Goal: Book appointment/travel/reservation

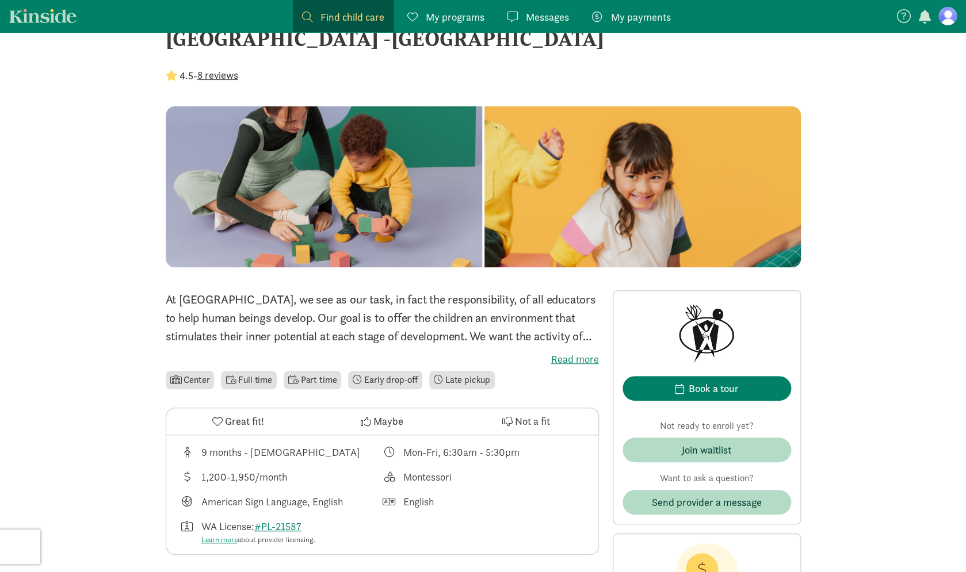
scroll to position [50, 0]
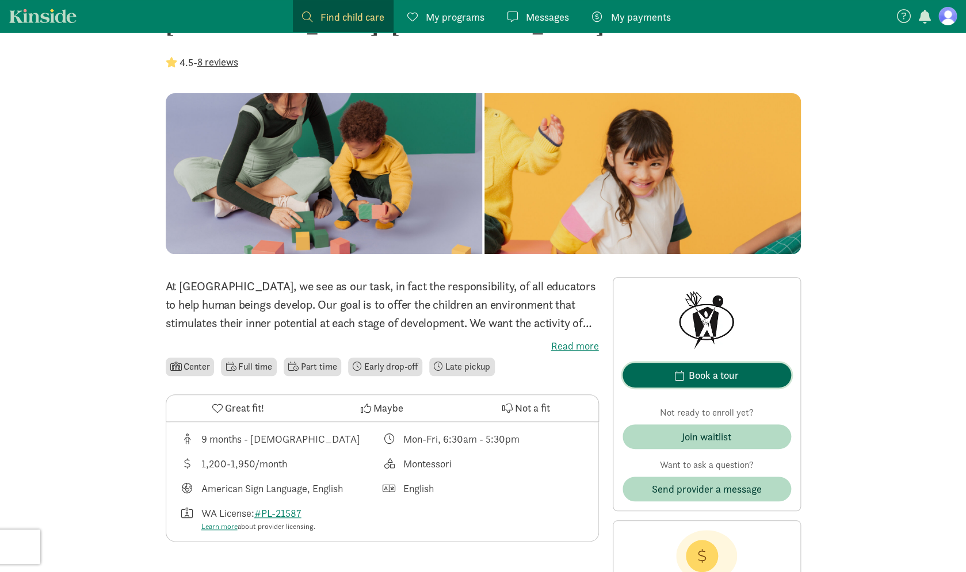
click at [731, 381] on div "Book a tour" at bounding box center [714, 376] width 50 height 16
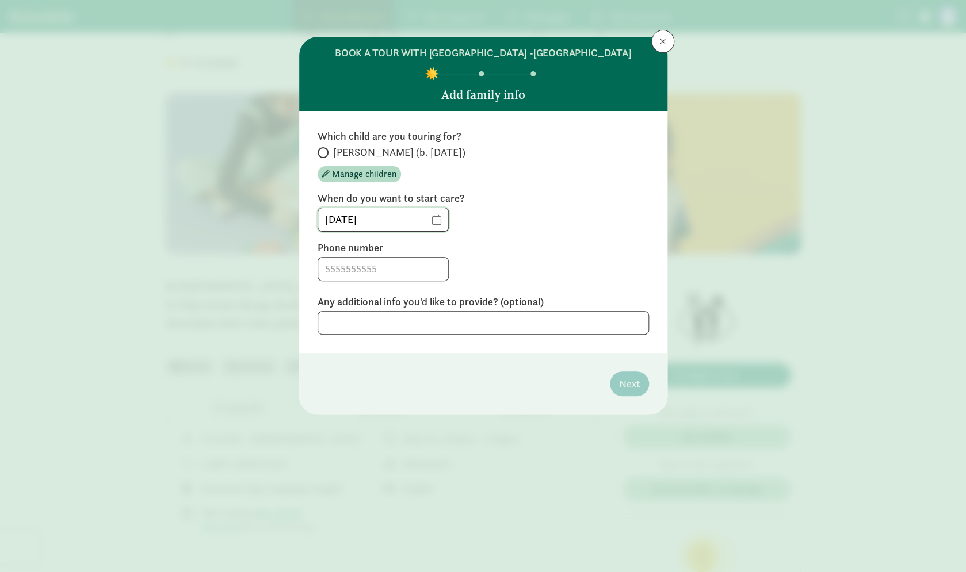
click at [445, 220] on input "[DATE]" at bounding box center [383, 219] width 130 height 23
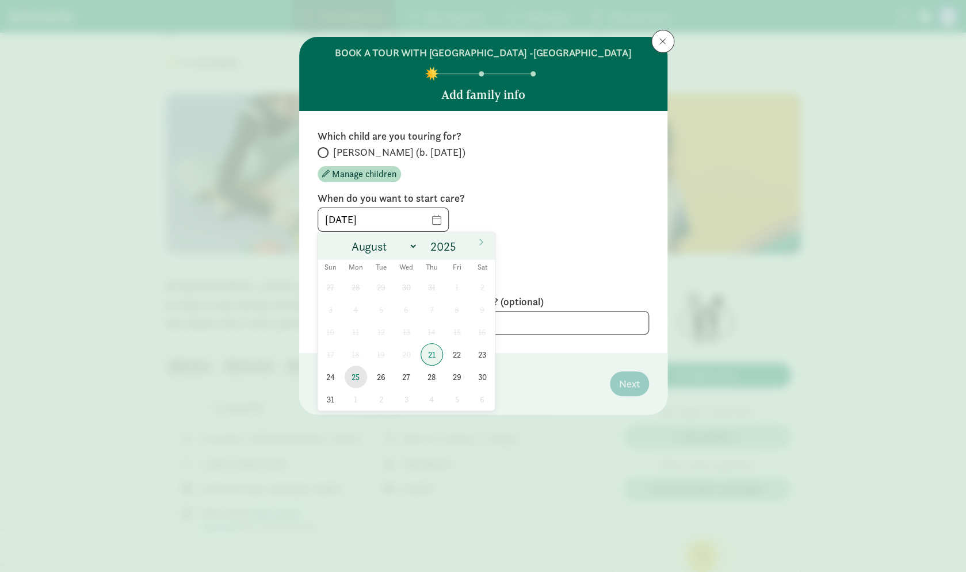
click at [358, 380] on span "25" at bounding box center [356, 377] width 22 height 22
type input "[DATE]"
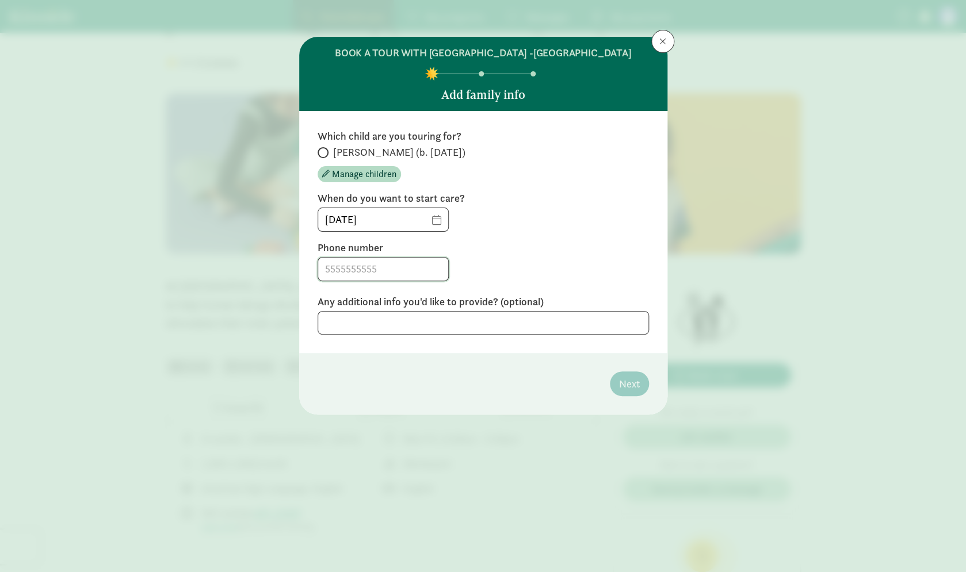
click at [397, 270] on input at bounding box center [383, 269] width 130 height 23
type input "2533767128"
click at [327, 154] on span at bounding box center [323, 152] width 11 height 11
click at [325, 154] on input "[PERSON_NAME] (b. [DATE])" at bounding box center [321, 152] width 7 height 7
radio input "true"
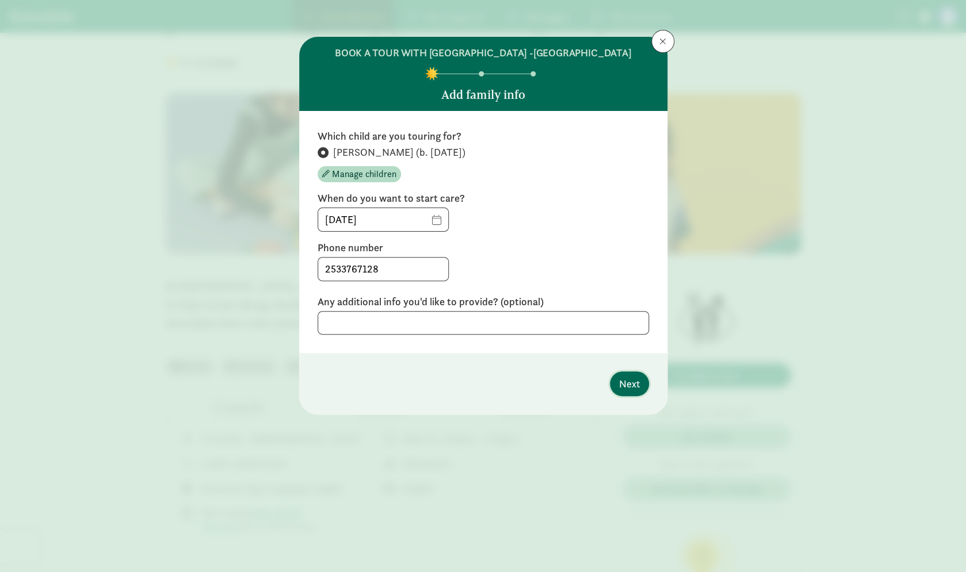
click at [620, 384] on span "Next" at bounding box center [629, 384] width 21 height 16
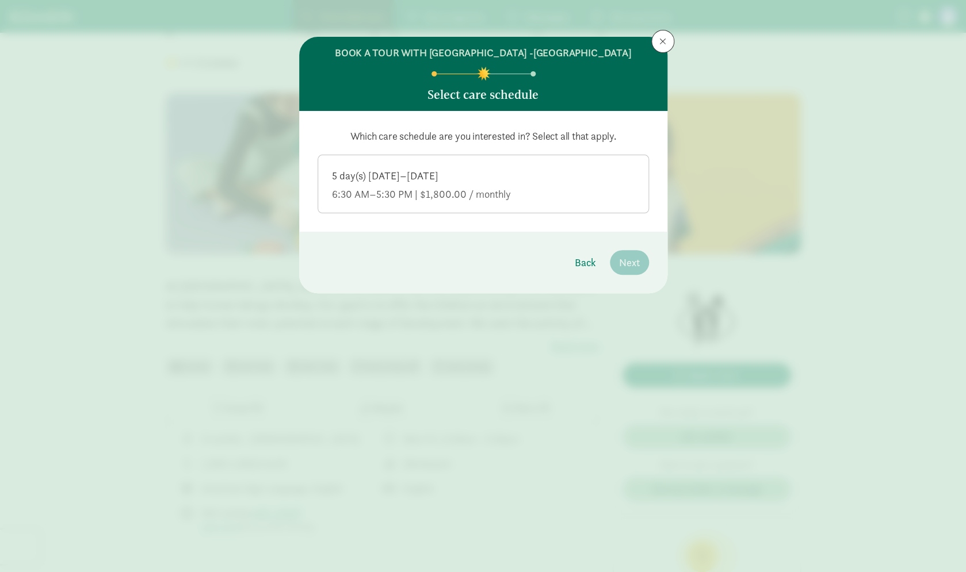
click at [562, 189] on div "6:30 AM–5:30 PM | $1,800.00 / monthly" at bounding box center [483, 195] width 303 height 14
click at [0, 0] on input "5 day(s) [DATE]–[DATE] 6:30 AM–5:30 PM | $1,800.00 / monthly" at bounding box center [0, 0] width 0 height 0
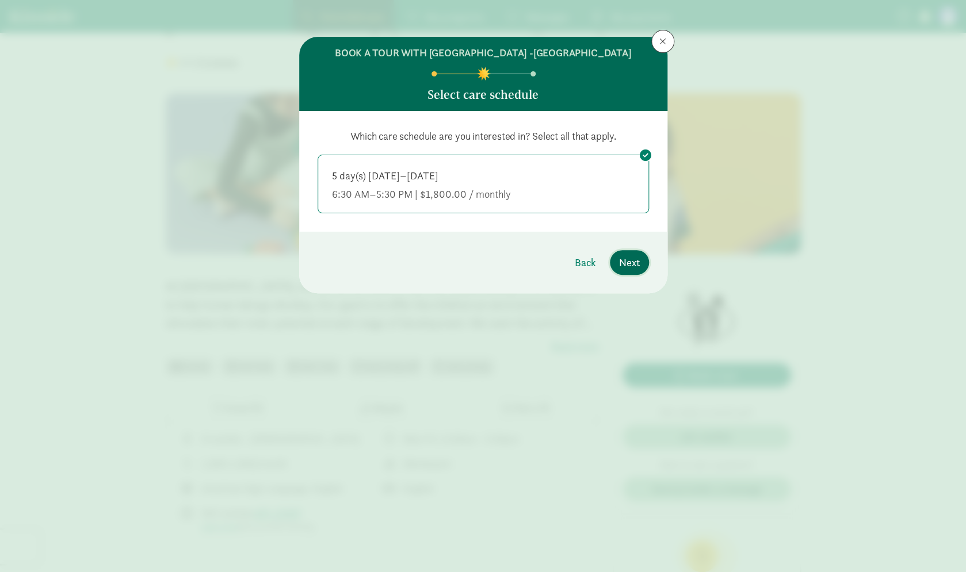
click at [623, 260] on span "Next" at bounding box center [629, 263] width 21 height 16
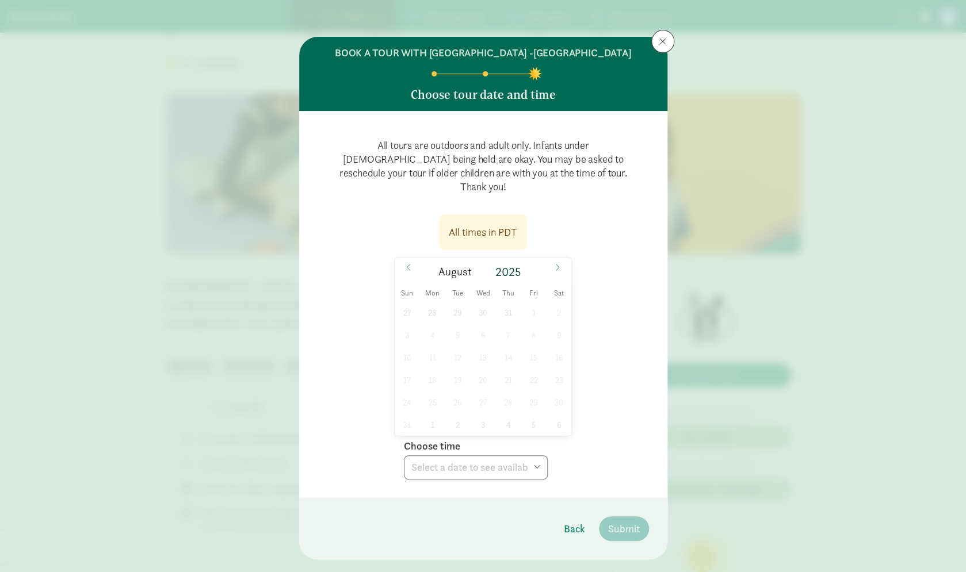
click at [514, 224] on div "All times in PDT" at bounding box center [483, 232] width 68 height 16
click at [550, 258] on span at bounding box center [557, 268] width 18 height 20
click at [552, 258] on span at bounding box center [557, 268] width 18 height 20
click at [558, 264] on icon at bounding box center [557, 268] width 7 height 8
click at [563, 258] on span at bounding box center [557, 268] width 18 height 20
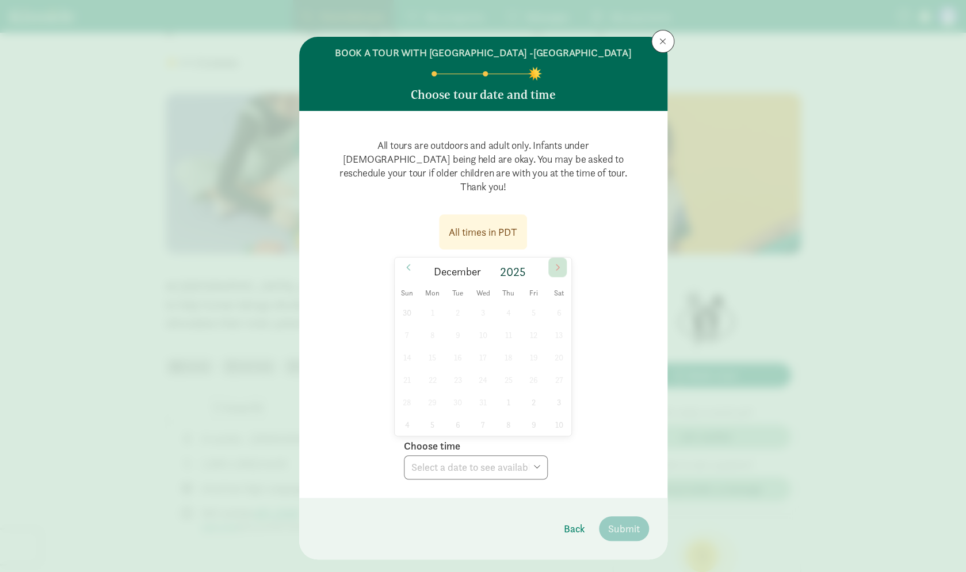
click at [560, 264] on icon at bounding box center [557, 268] width 7 height 8
type input "2026"
click at [662, 47] on button at bounding box center [662, 41] width 23 height 23
